Goal: Check status: Check status

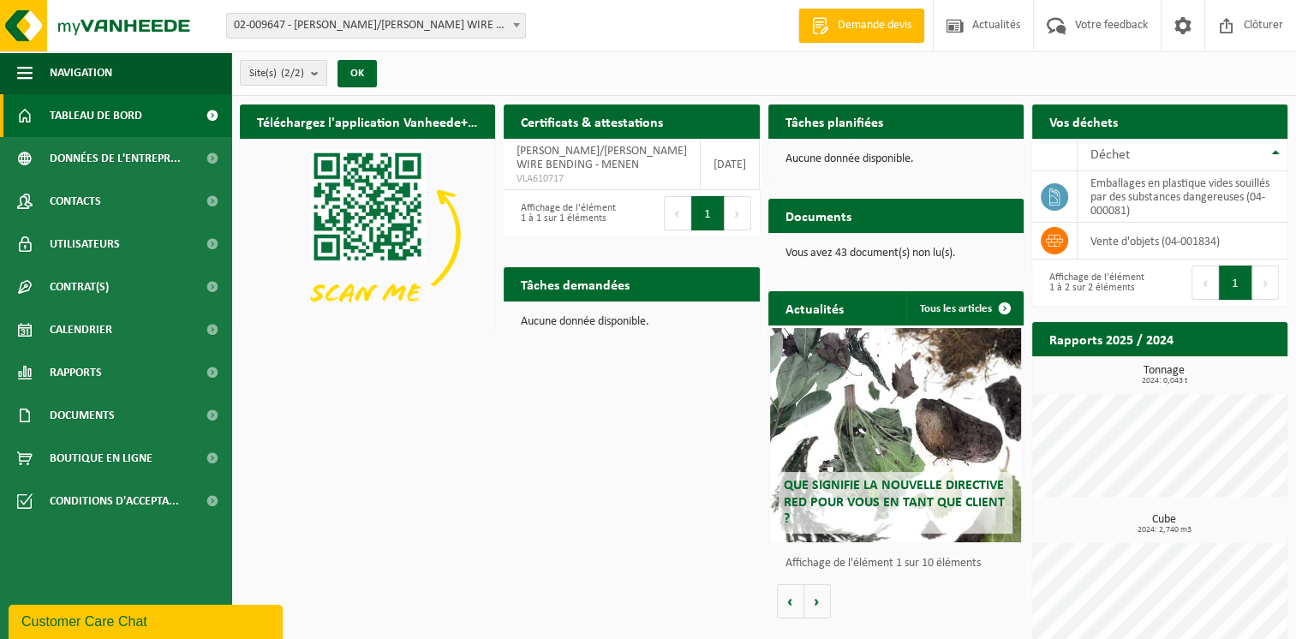
click at [366, 19] on span "02-009647 - [PERSON_NAME]/[PERSON_NAME] WIRE BENDING - MENEN" at bounding box center [376, 26] width 298 height 24
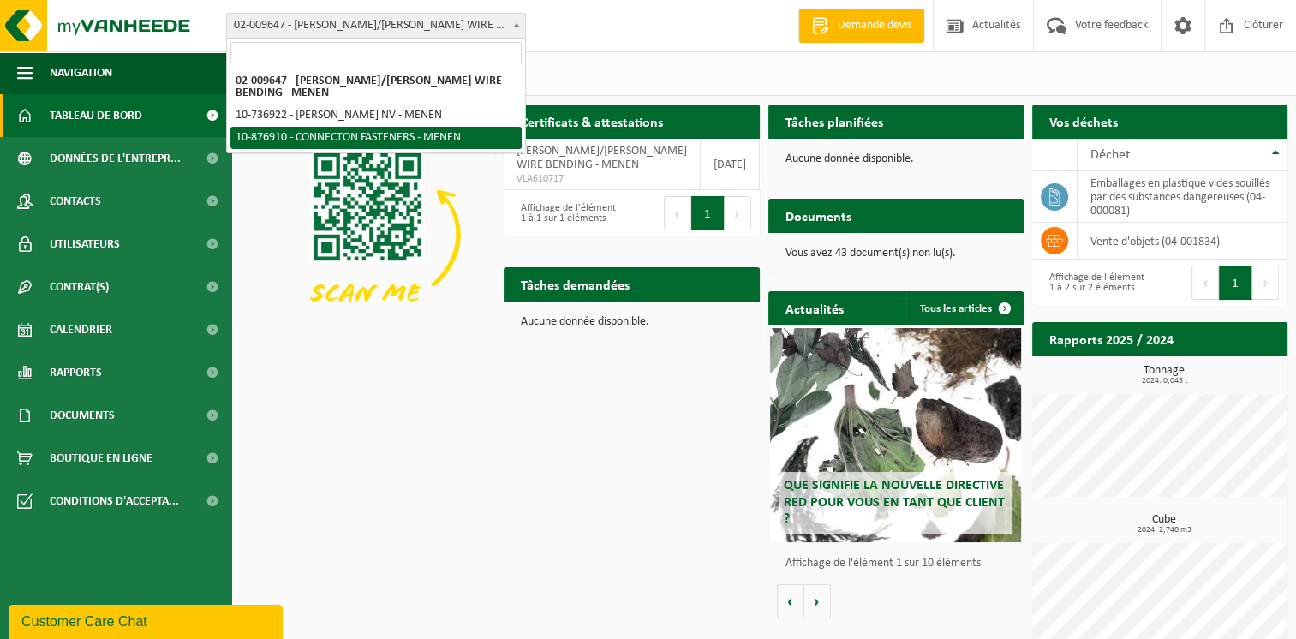
select select "107749"
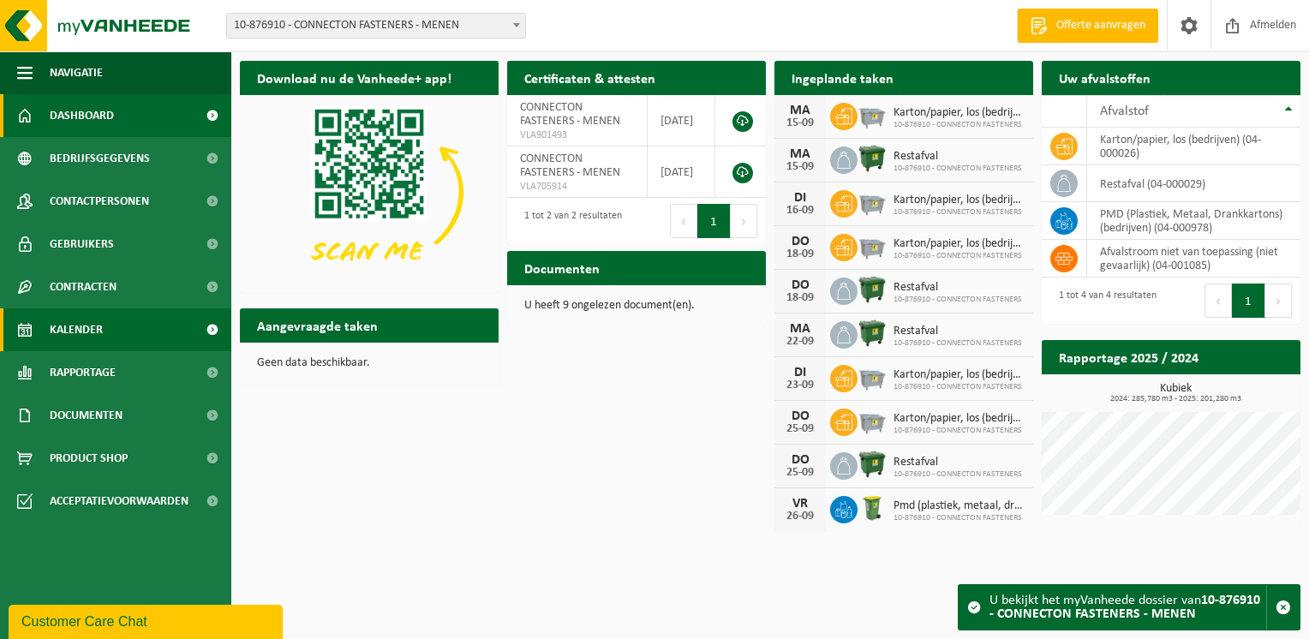
click at [81, 331] on span "Kalender" at bounding box center [76, 329] width 53 height 43
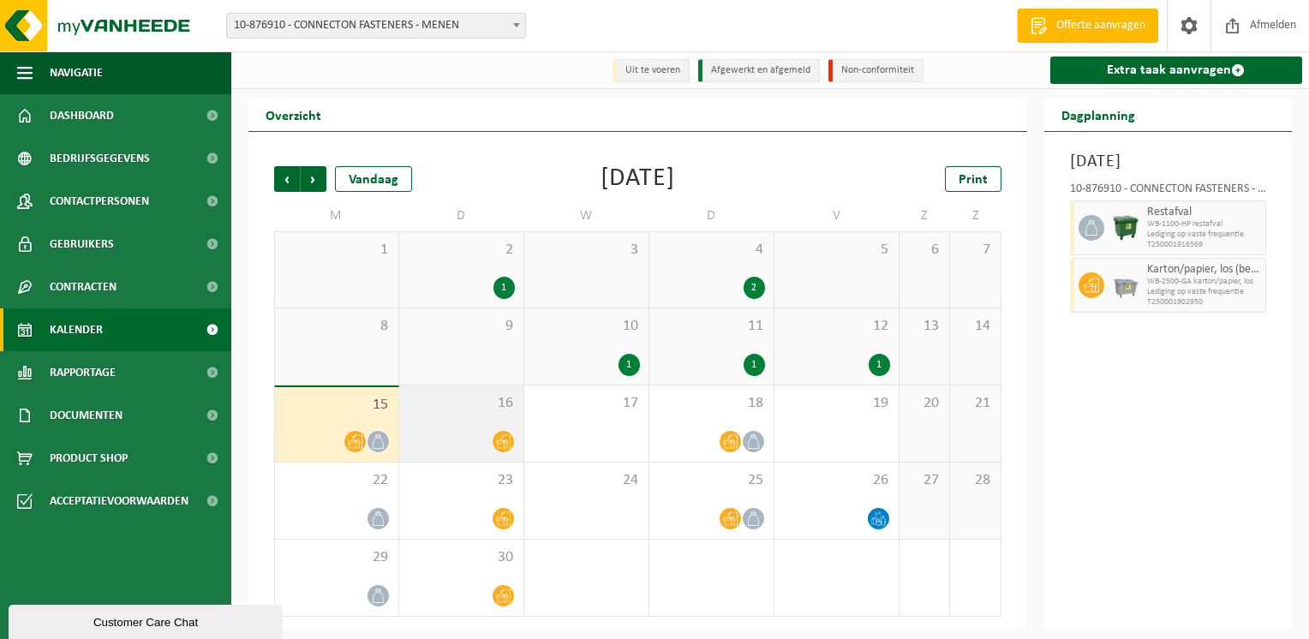
click at [430, 409] on span "16" at bounding box center [461, 403] width 107 height 19
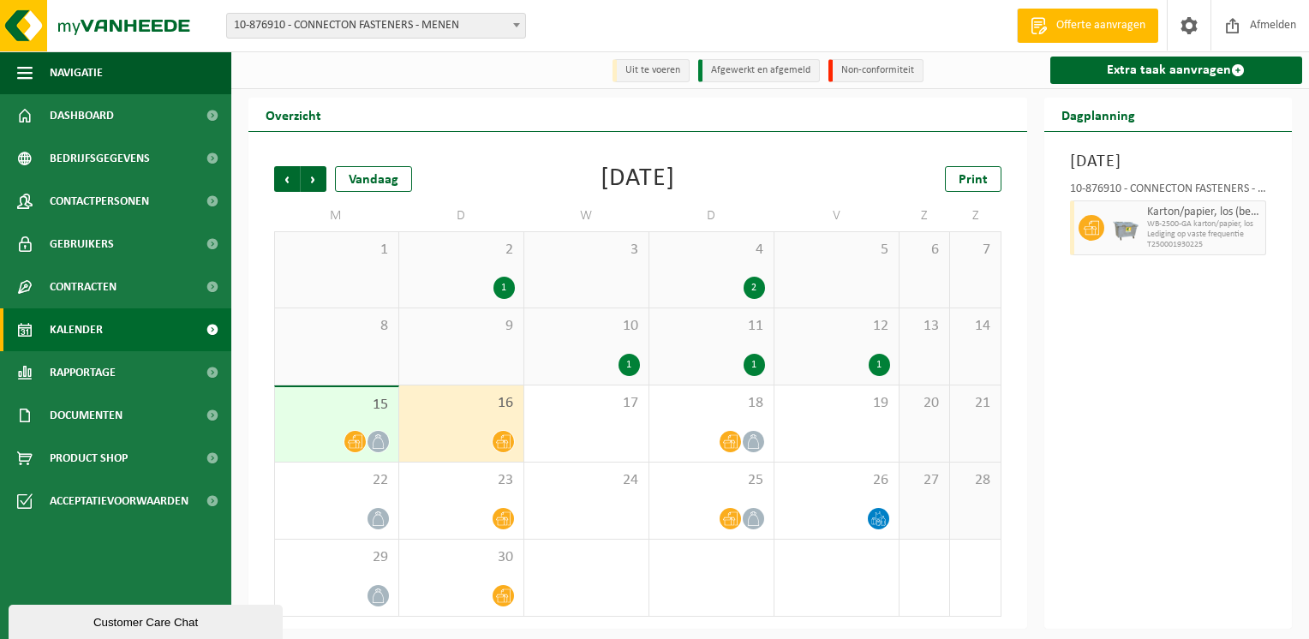
click at [1274, 245] on div "Dinsdag 16 september 2025 10-876910 - CONNECTON FASTENERS - MENEN Karton/papier…" at bounding box center [1168, 380] width 248 height 497
click at [1281, 248] on div "Dinsdag 16 september 2025 10-876910 - CONNECTON FASTENERS - MENEN Karton/papier…" at bounding box center [1168, 380] width 248 height 497
click at [1250, 230] on span "WB-2500-GA karton/papier, los" at bounding box center [1204, 224] width 115 height 10
click at [1265, 249] on div "Karton/papier, los (bedrijven) WB-2500-GA karton/papier, los Lediging op vaste …" at bounding box center [1205, 227] width 124 height 55
click at [1276, 249] on div "Dinsdag 16 september 2025 10-876910 - CONNECTON FASTENERS - MENEN Karton/papier…" at bounding box center [1168, 380] width 248 height 497
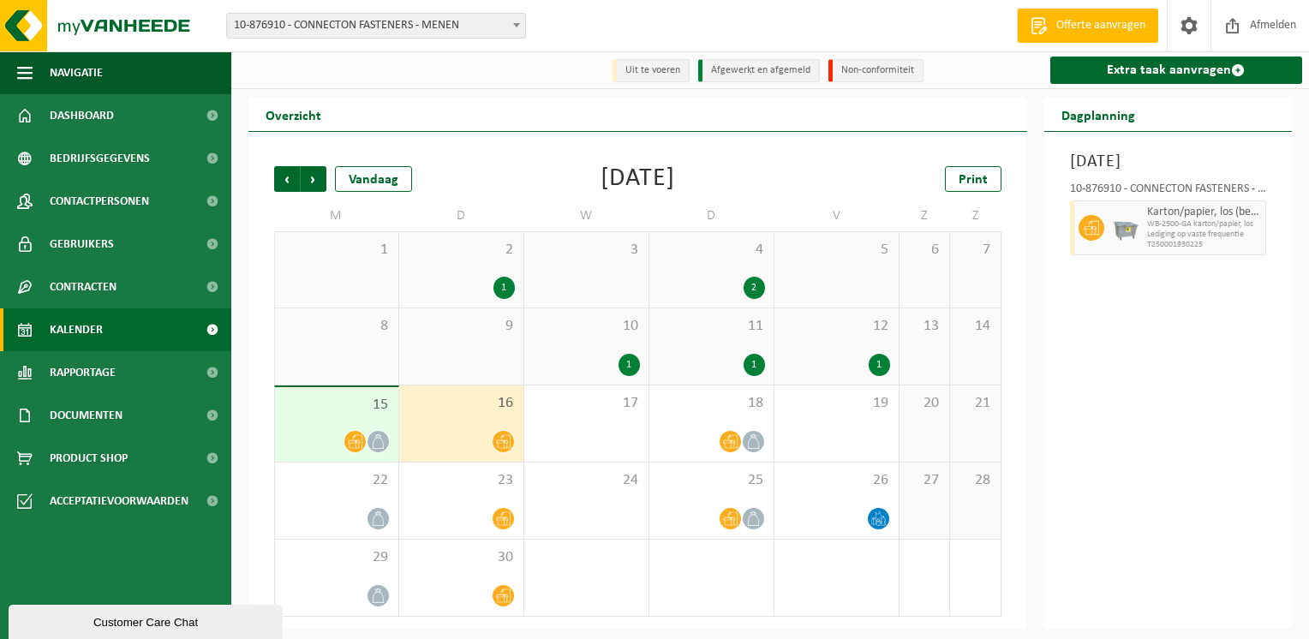
click at [1265, 251] on div "Karton/papier, los (bedrijven) WB-2500-GA karton/papier, los Lediging op vaste …" at bounding box center [1205, 227] width 124 height 55
click at [1270, 250] on div "10-876910 - CONNECTON FASTENERS - MENEN Karton/papier, los (bedrijven) WB-2500-…" at bounding box center [1168, 216] width 214 height 83
click at [1251, 230] on span "WB-2500-GA karton/papier, los" at bounding box center [1204, 224] width 115 height 10
